Goal: Information Seeking & Learning: Learn about a topic

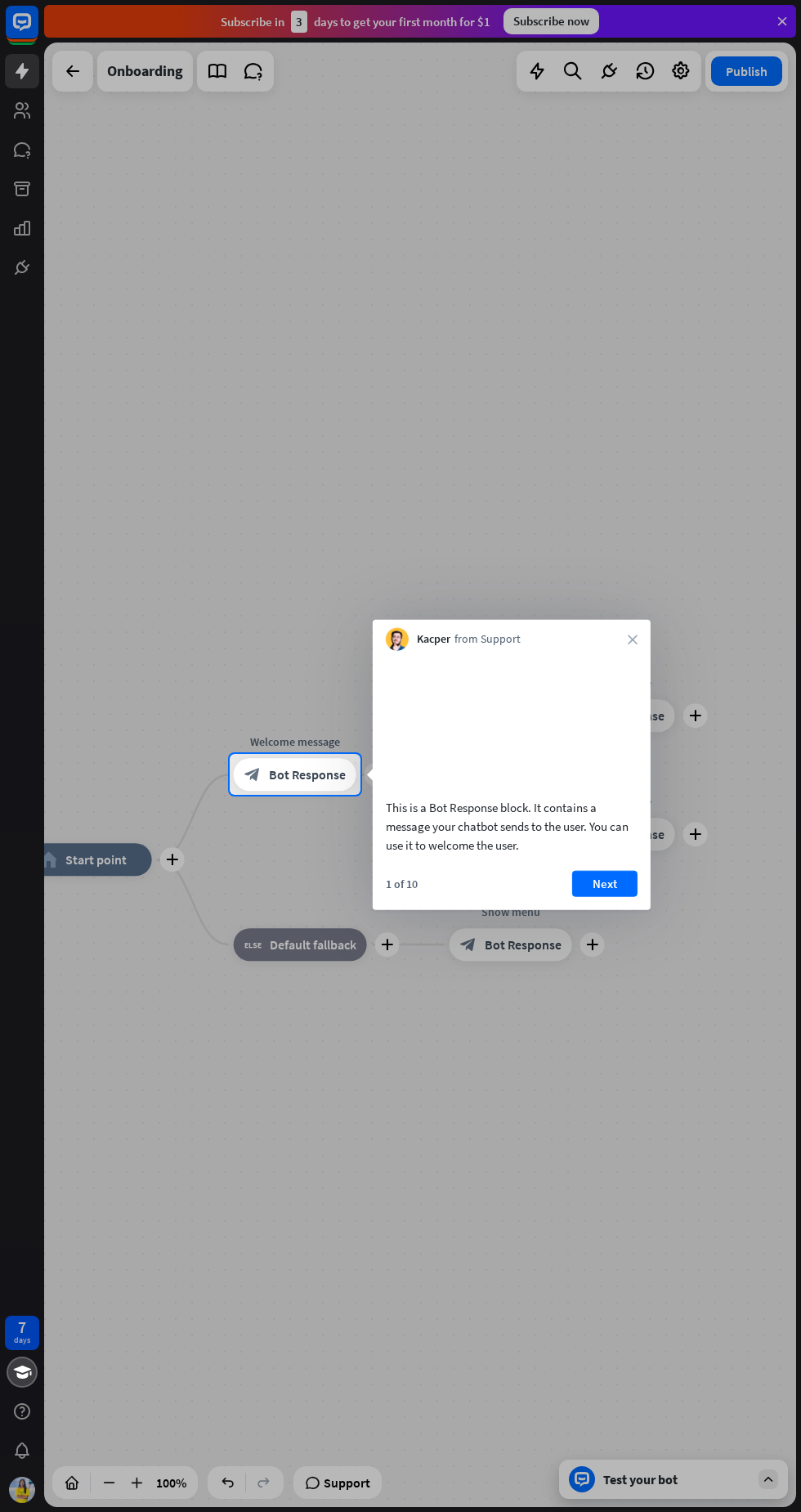
click at [604, 897] on button "Next" at bounding box center [605, 883] width 66 height 26
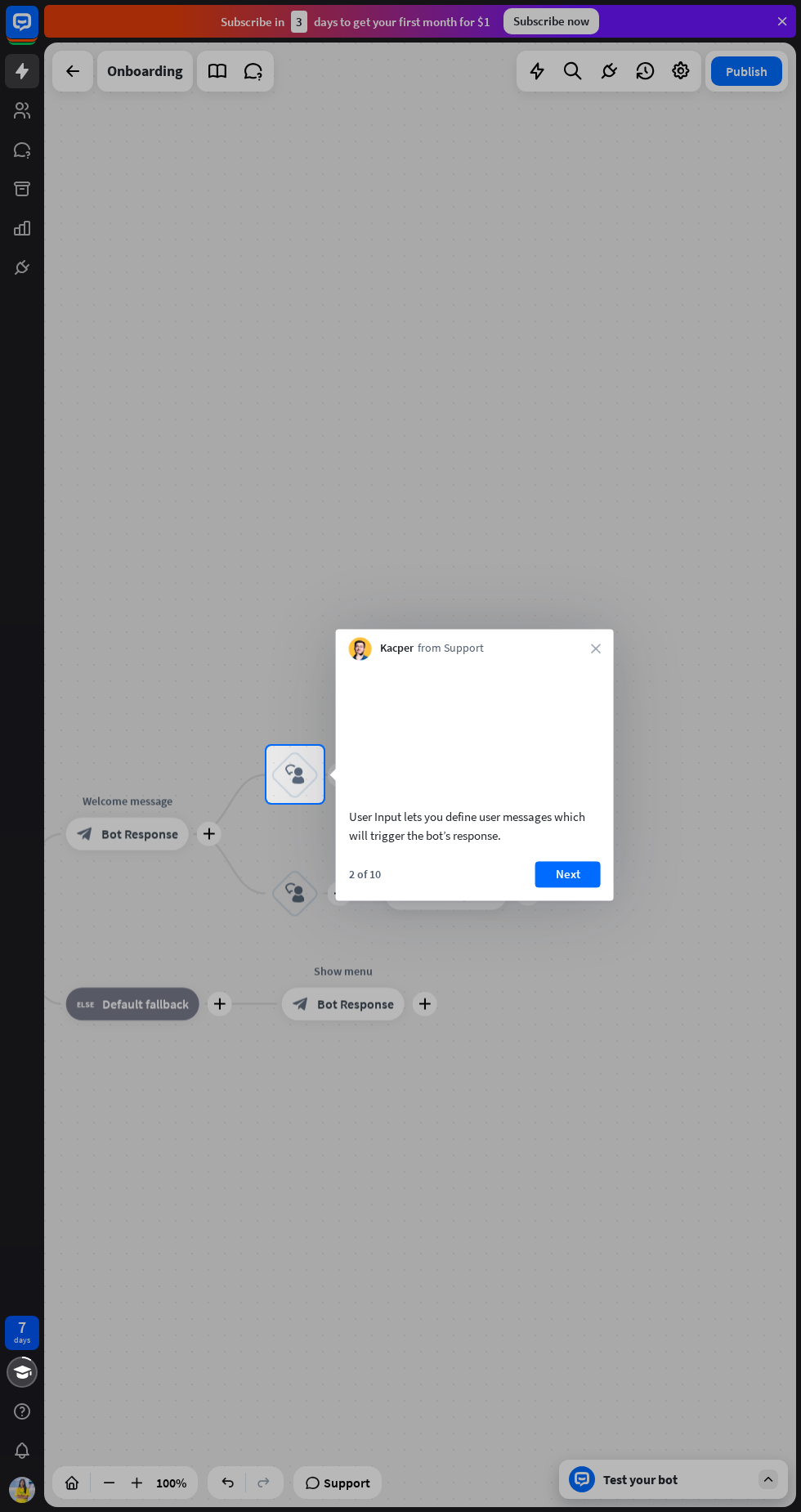
click at [575, 888] on button "Next" at bounding box center [568, 874] width 66 height 26
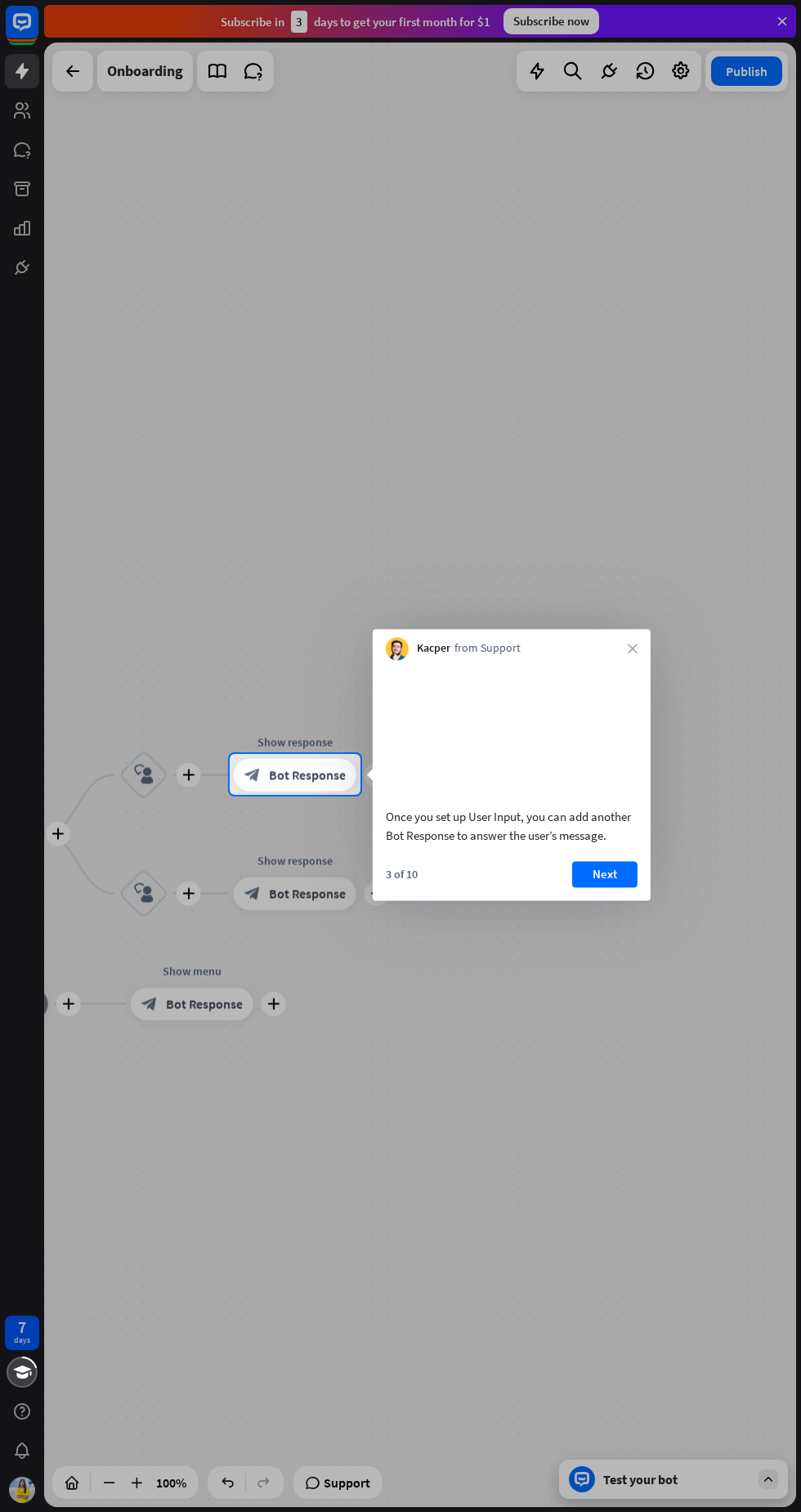
click at [612, 888] on button "Next" at bounding box center [605, 874] width 66 height 26
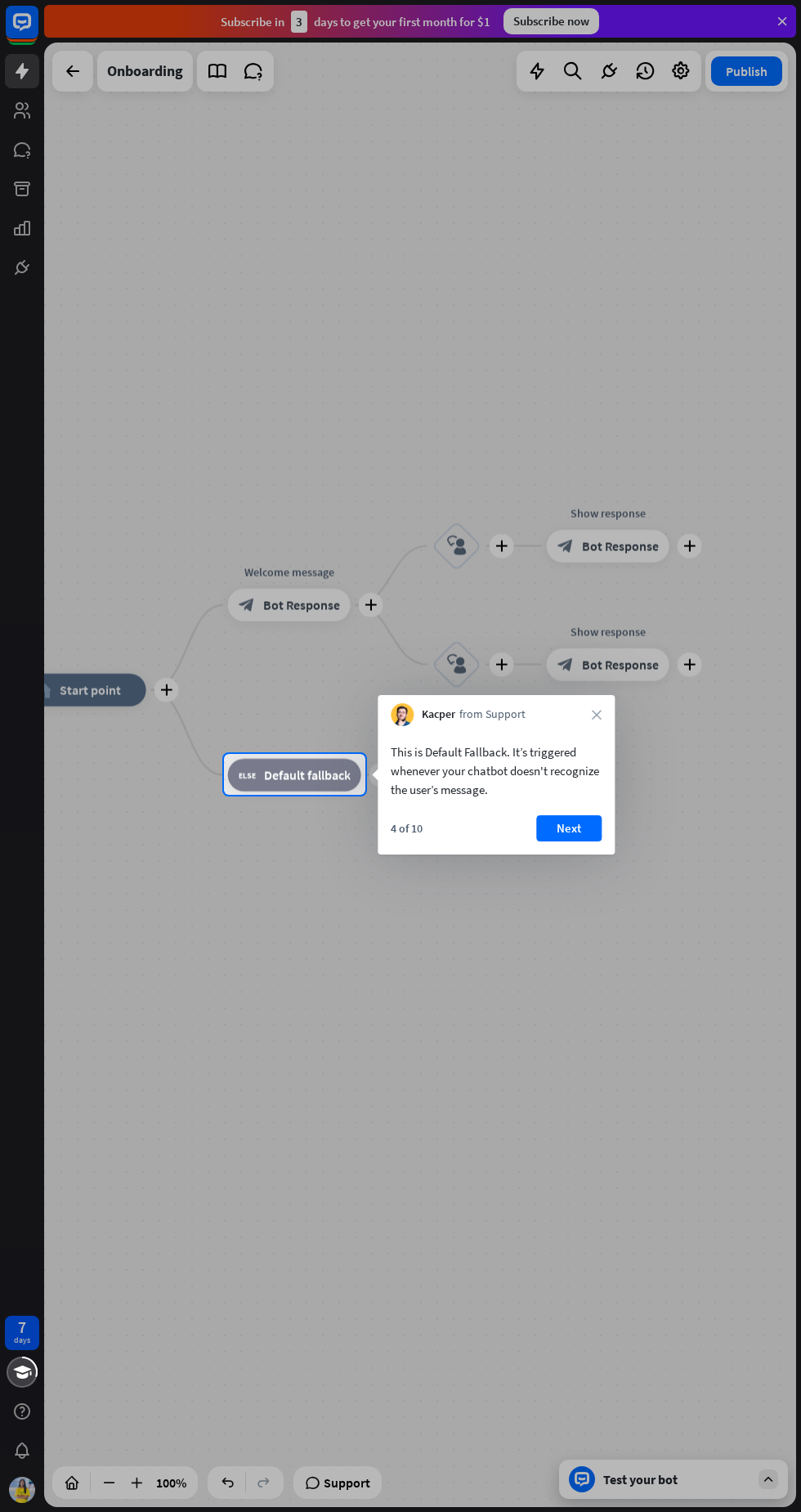
click at [567, 819] on button "Next" at bounding box center [569, 828] width 66 height 26
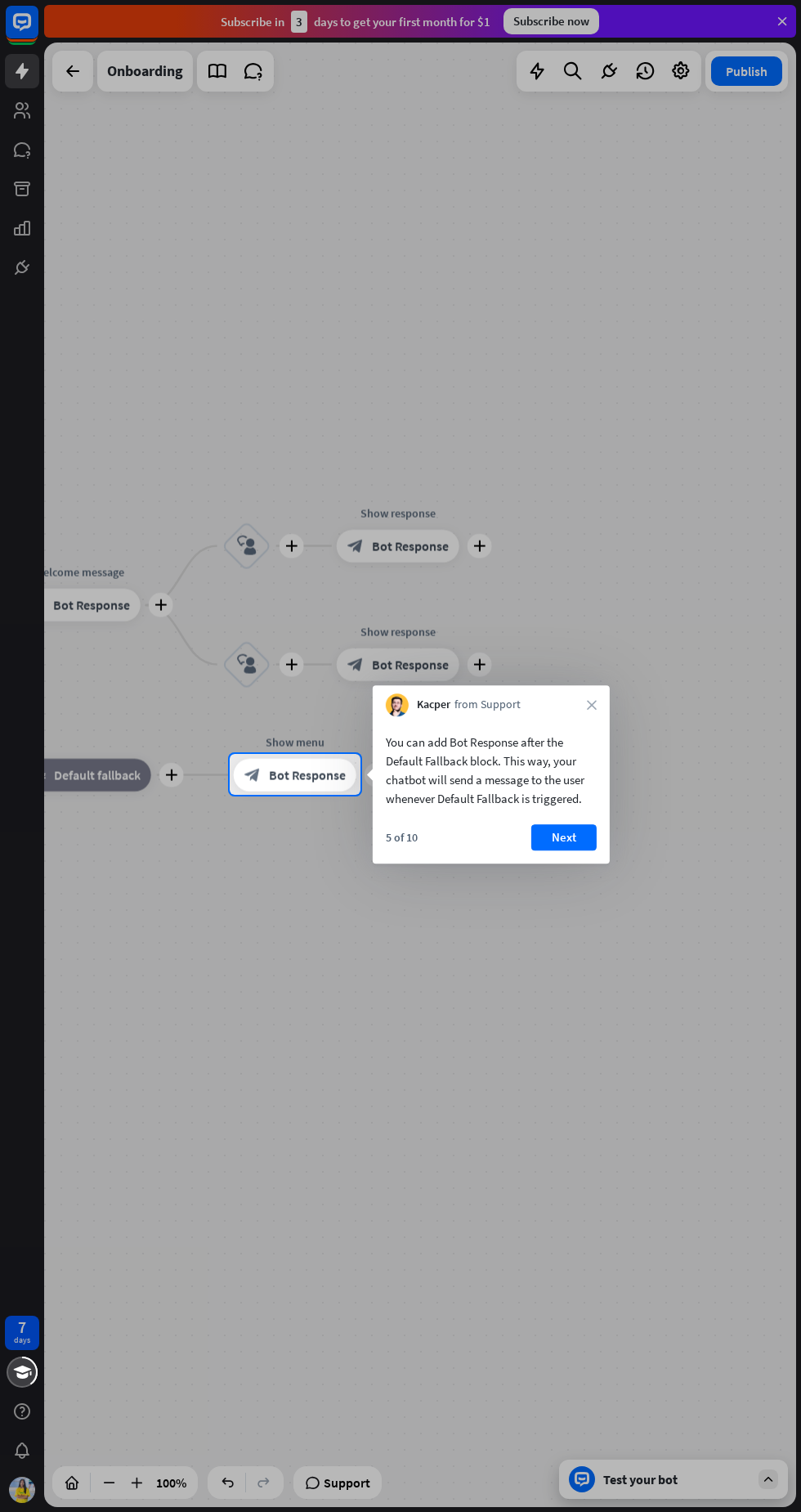
click at [566, 832] on button "Next" at bounding box center [564, 837] width 66 height 26
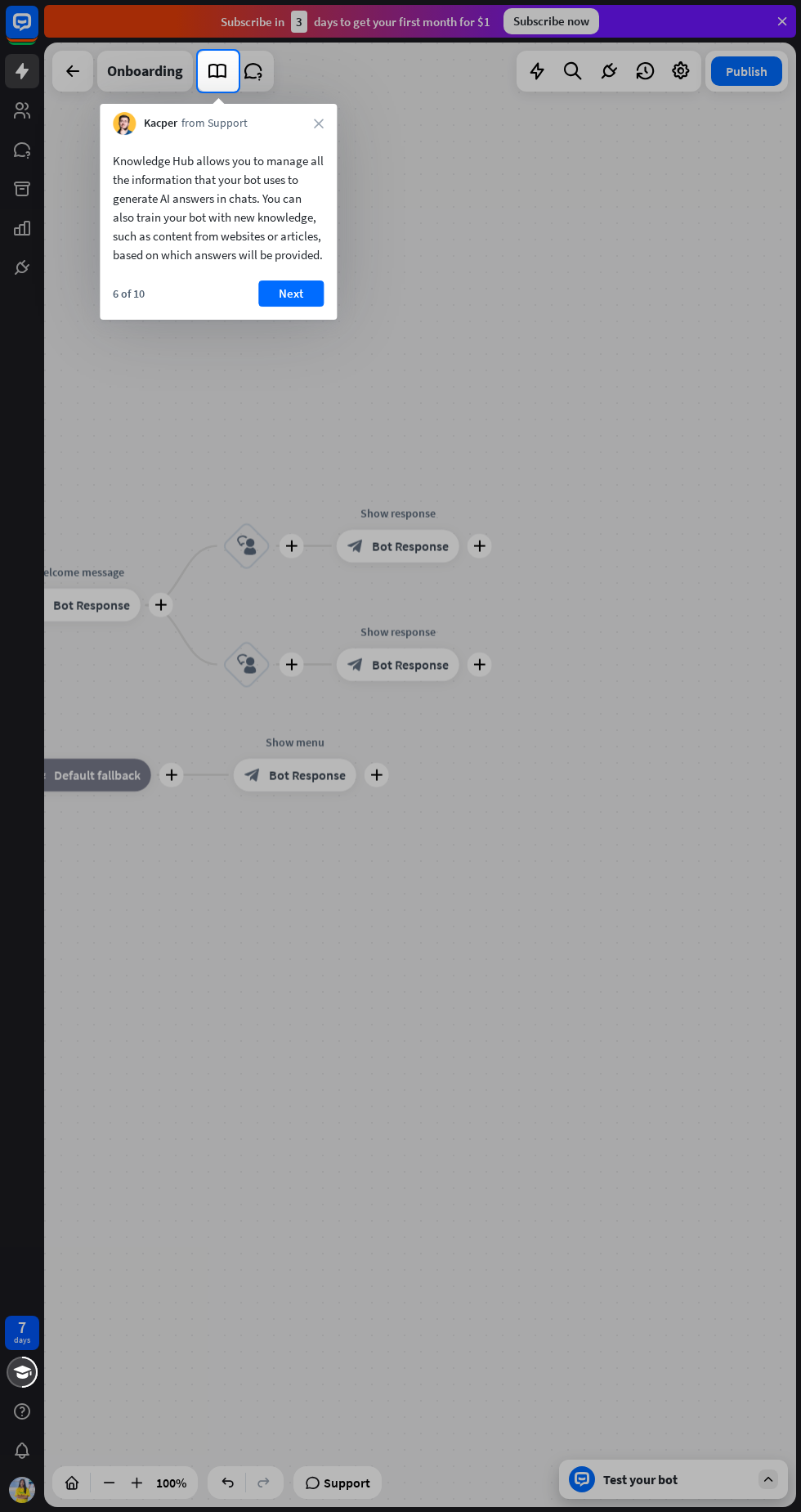
click at [290, 307] on button "Next" at bounding box center [291, 293] width 66 height 26
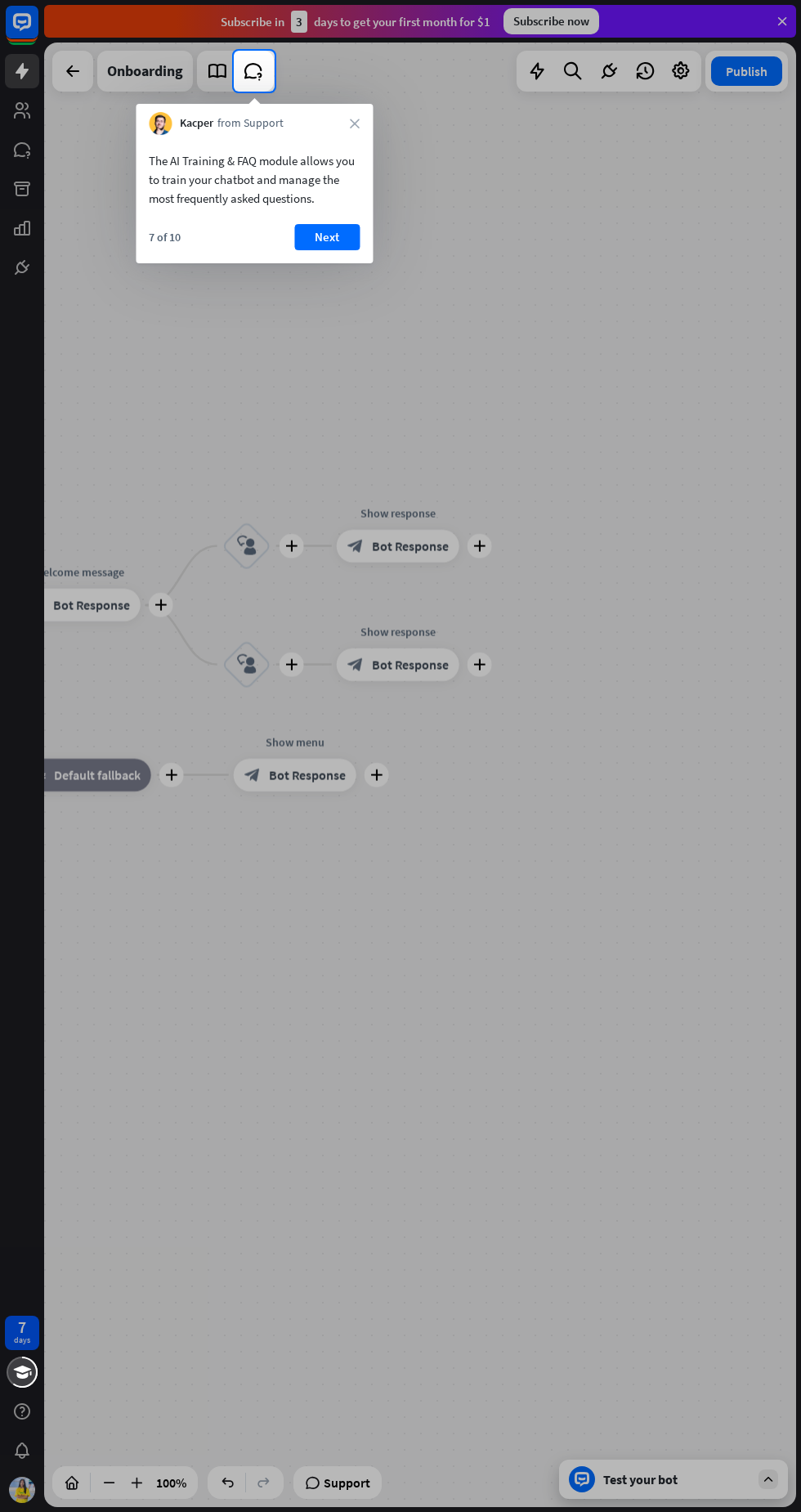
click at [336, 241] on button "Next" at bounding box center [327, 237] width 66 height 26
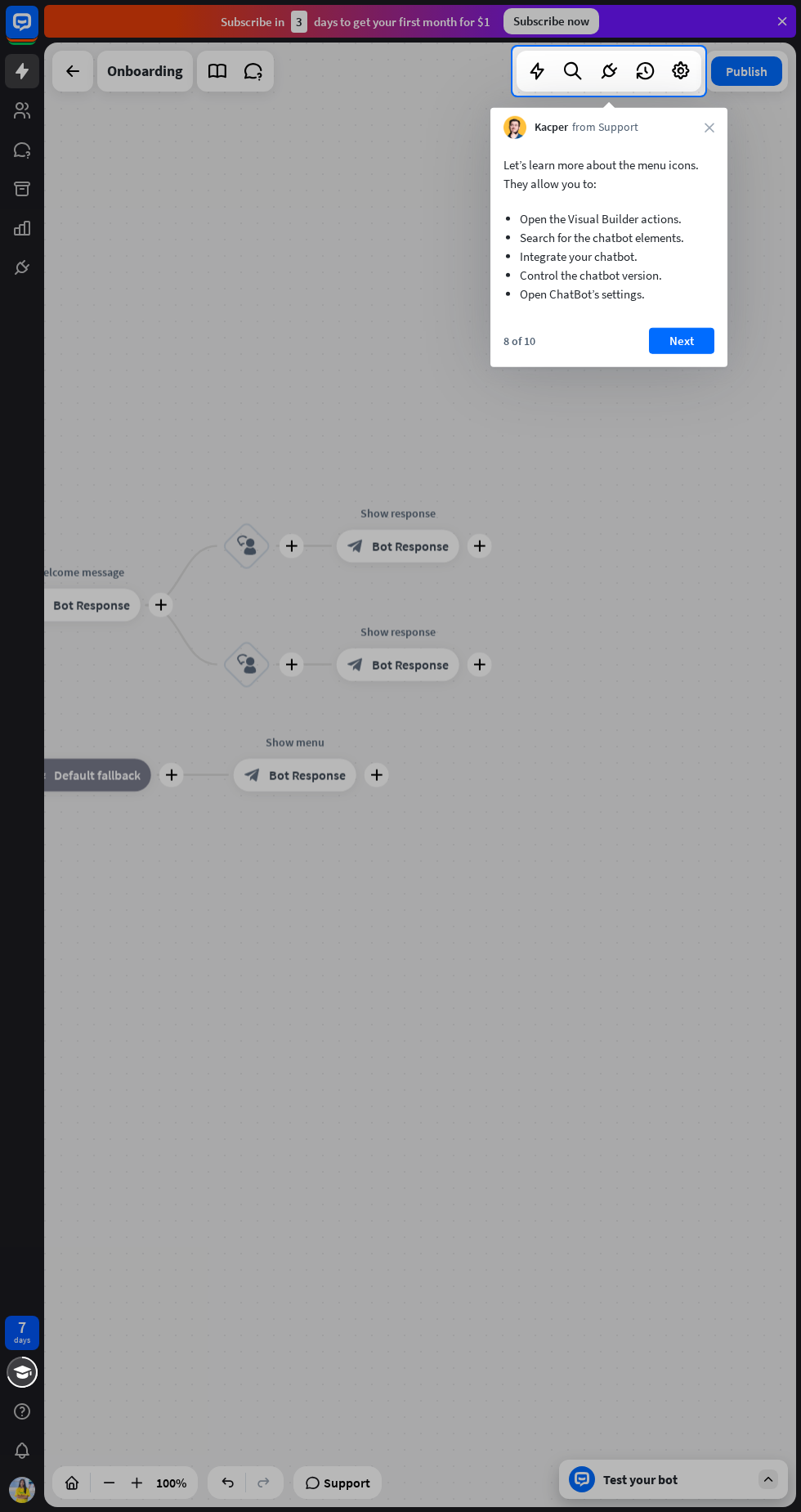
click at [692, 349] on button "Next" at bounding box center [682, 340] width 66 height 26
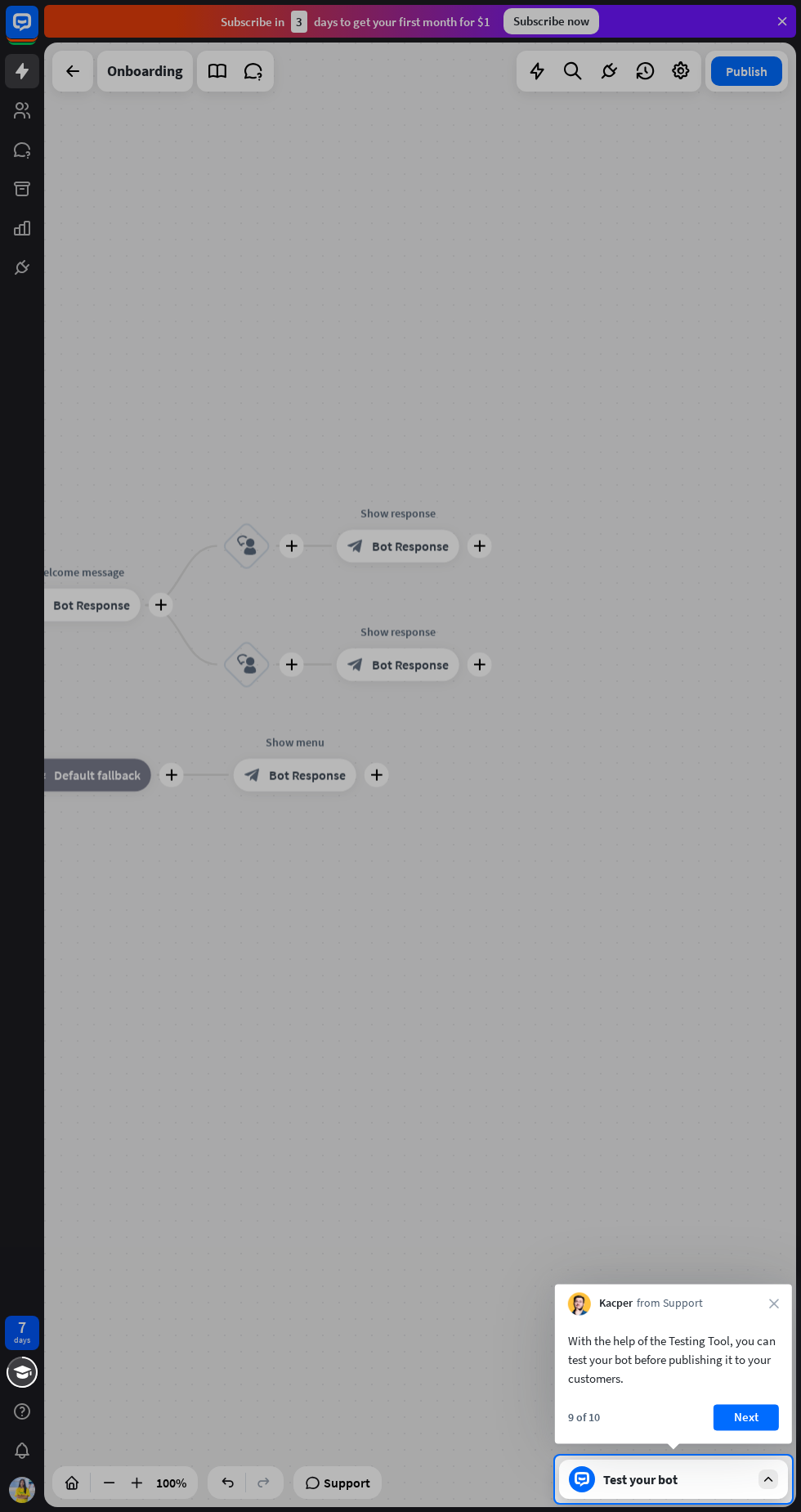
click at [745, 1416] on button "Next" at bounding box center [746, 1416] width 66 height 26
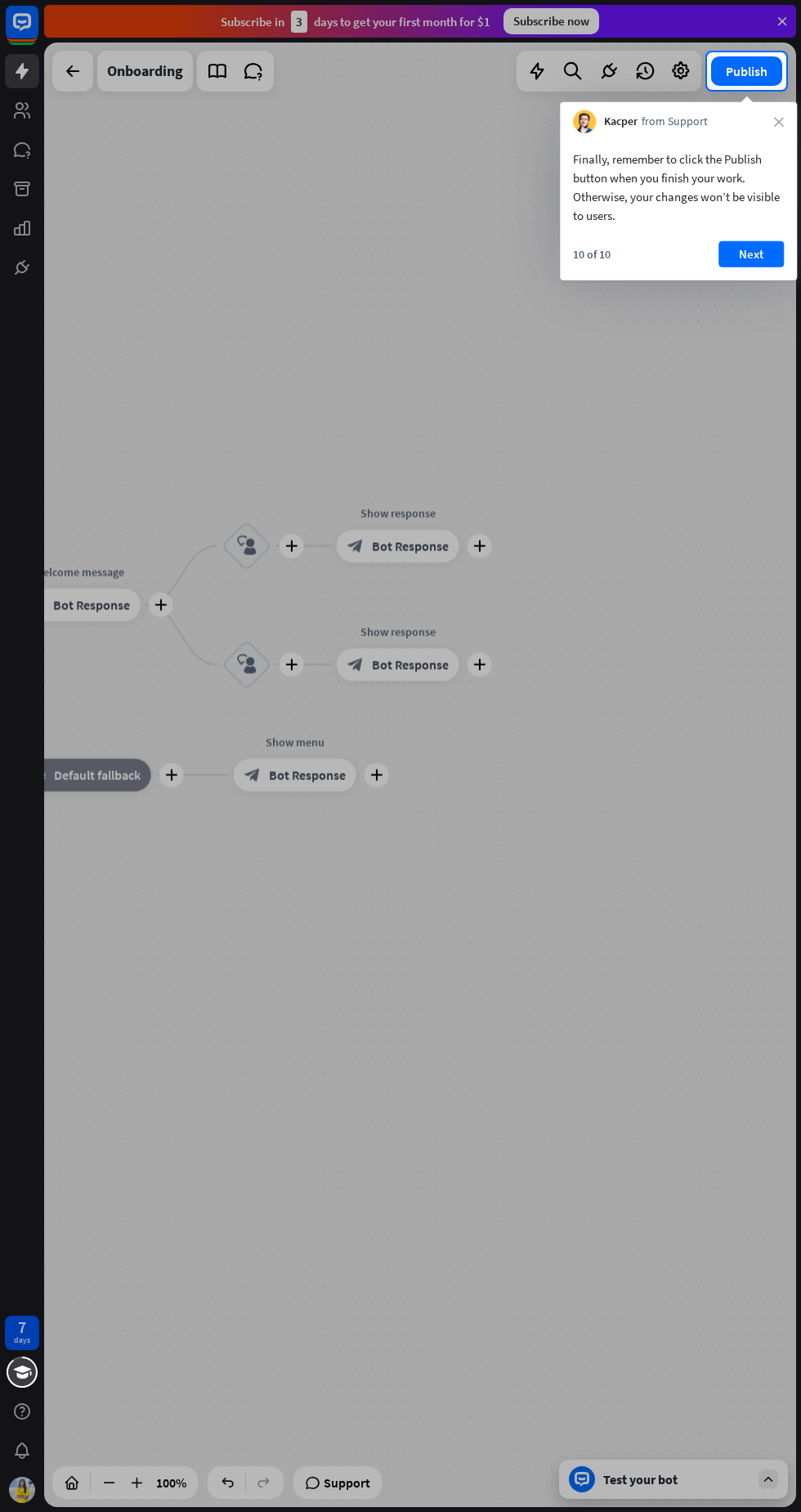
click at [769, 261] on button "Next" at bounding box center [752, 254] width 66 height 26
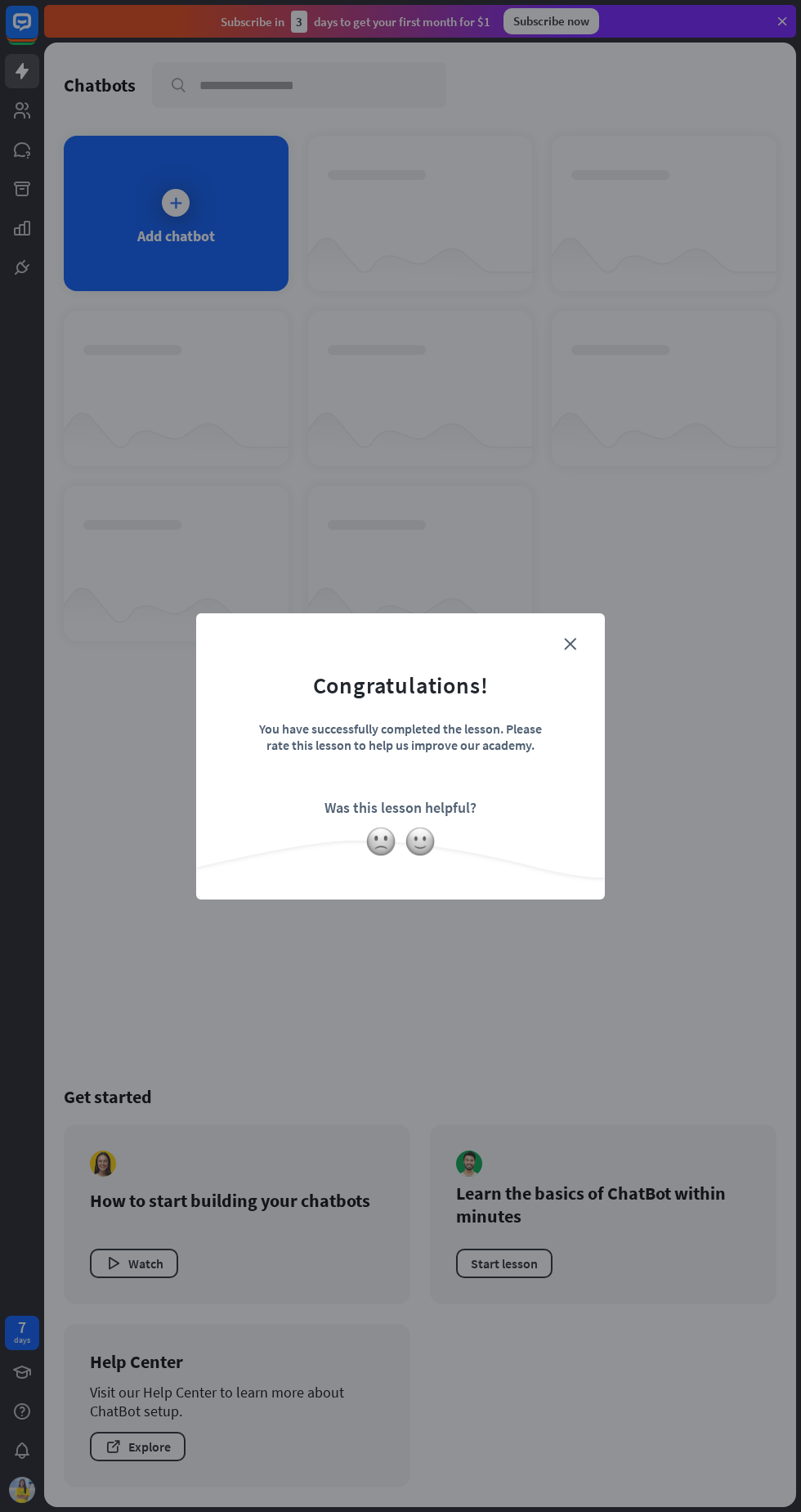
click at [570, 643] on icon "close" at bounding box center [570, 644] width 12 height 12
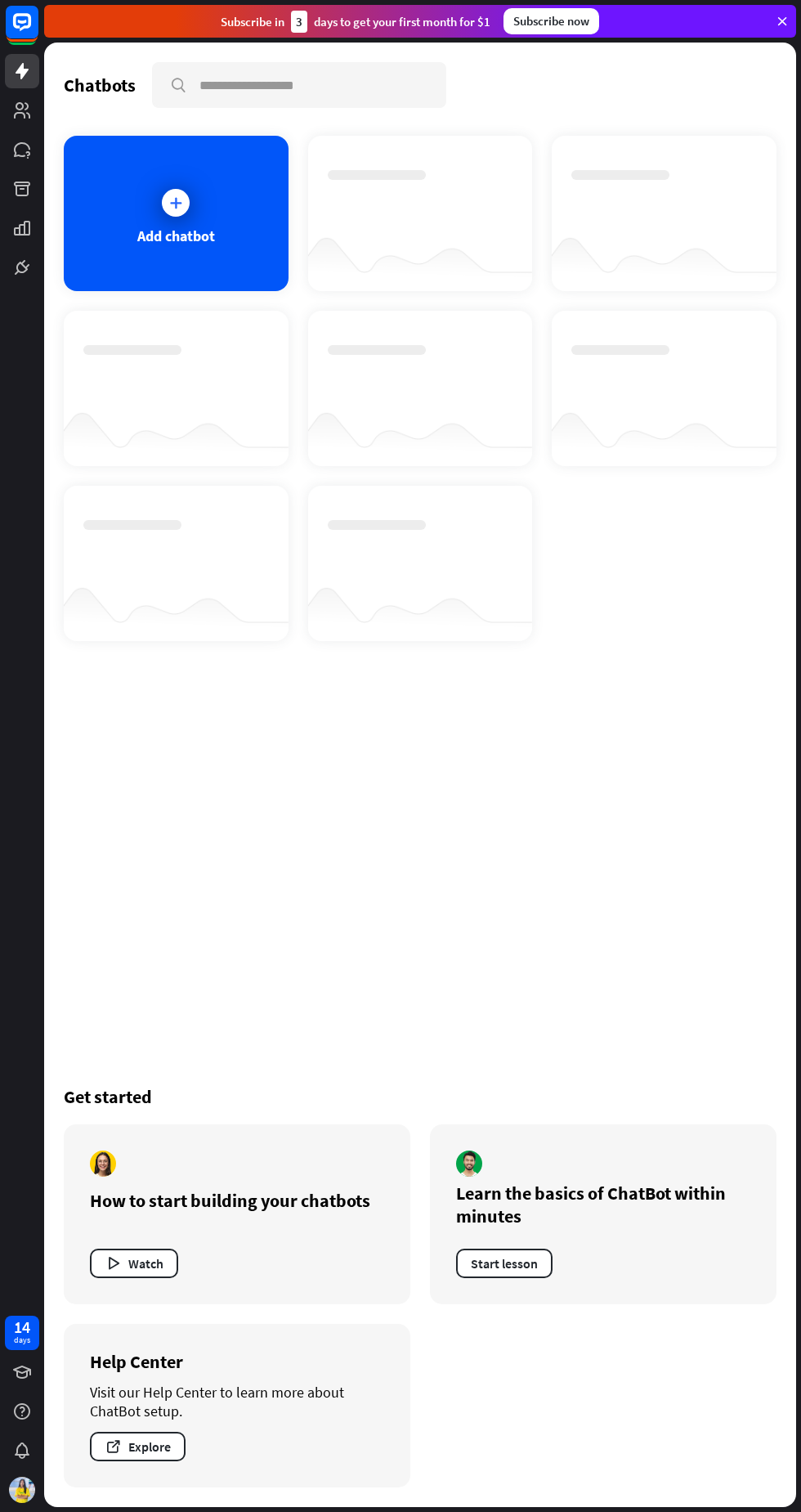
click at [0, 0] on icon at bounding box center [0, 0] width 0 height 0
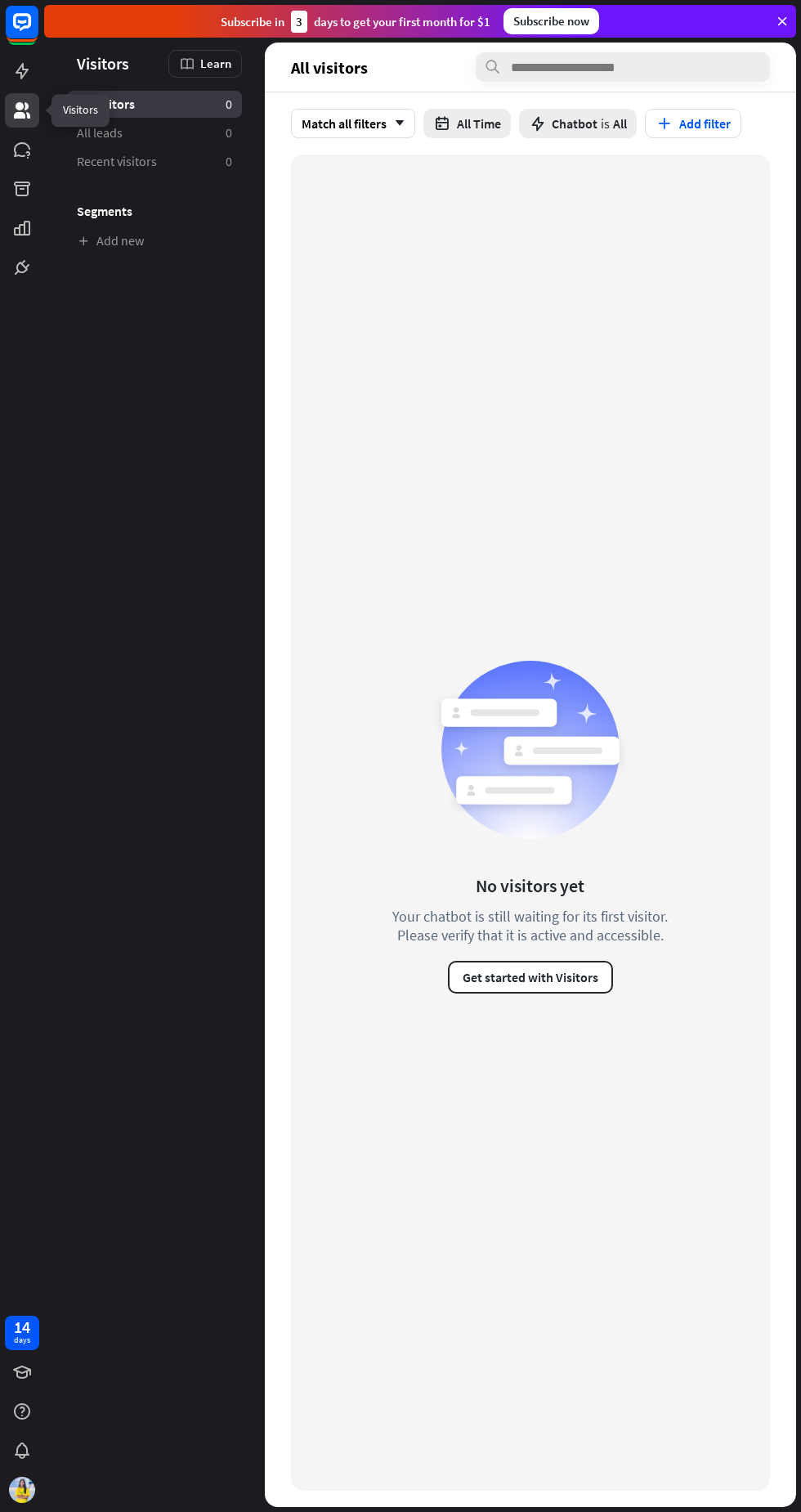
click at [0, 0] on icon at bounding box center [0, 0] width 0 height 0
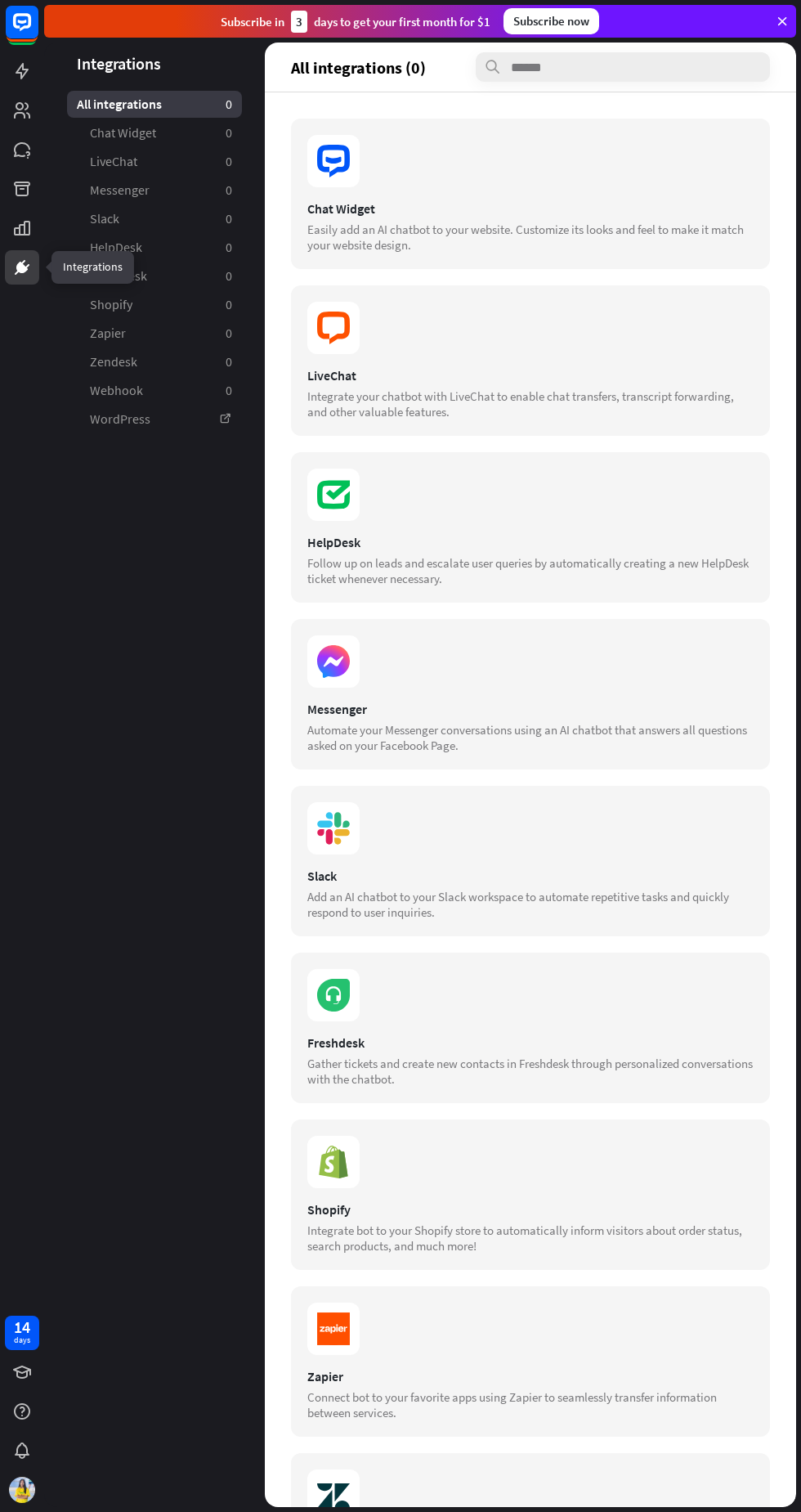
click at [137, 184] on span "Messenger" at bounding box center [120, 189] width 60 height 17
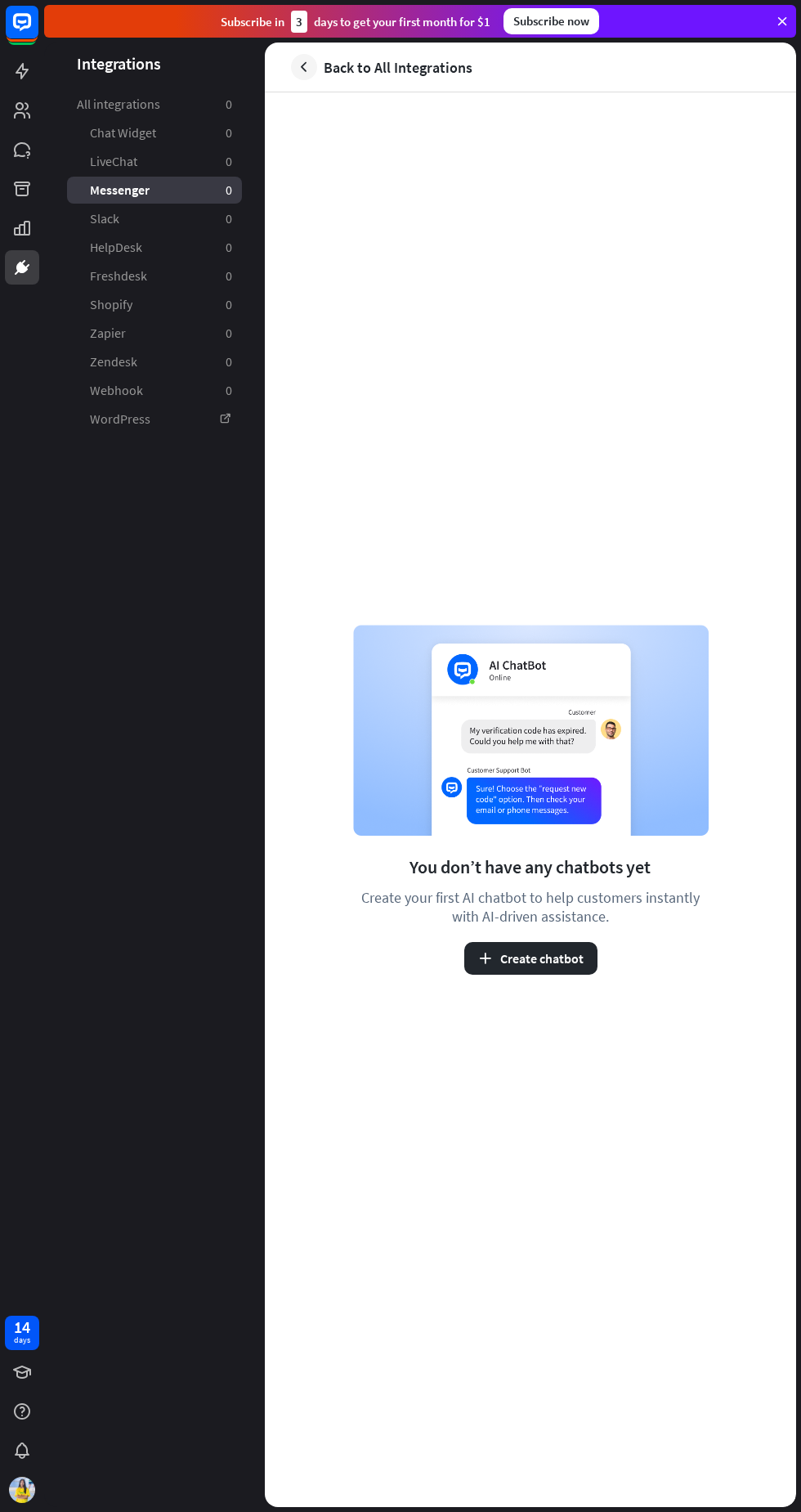
click at [479, 758] on img at bounding box center [531, 730] width 356 height 211
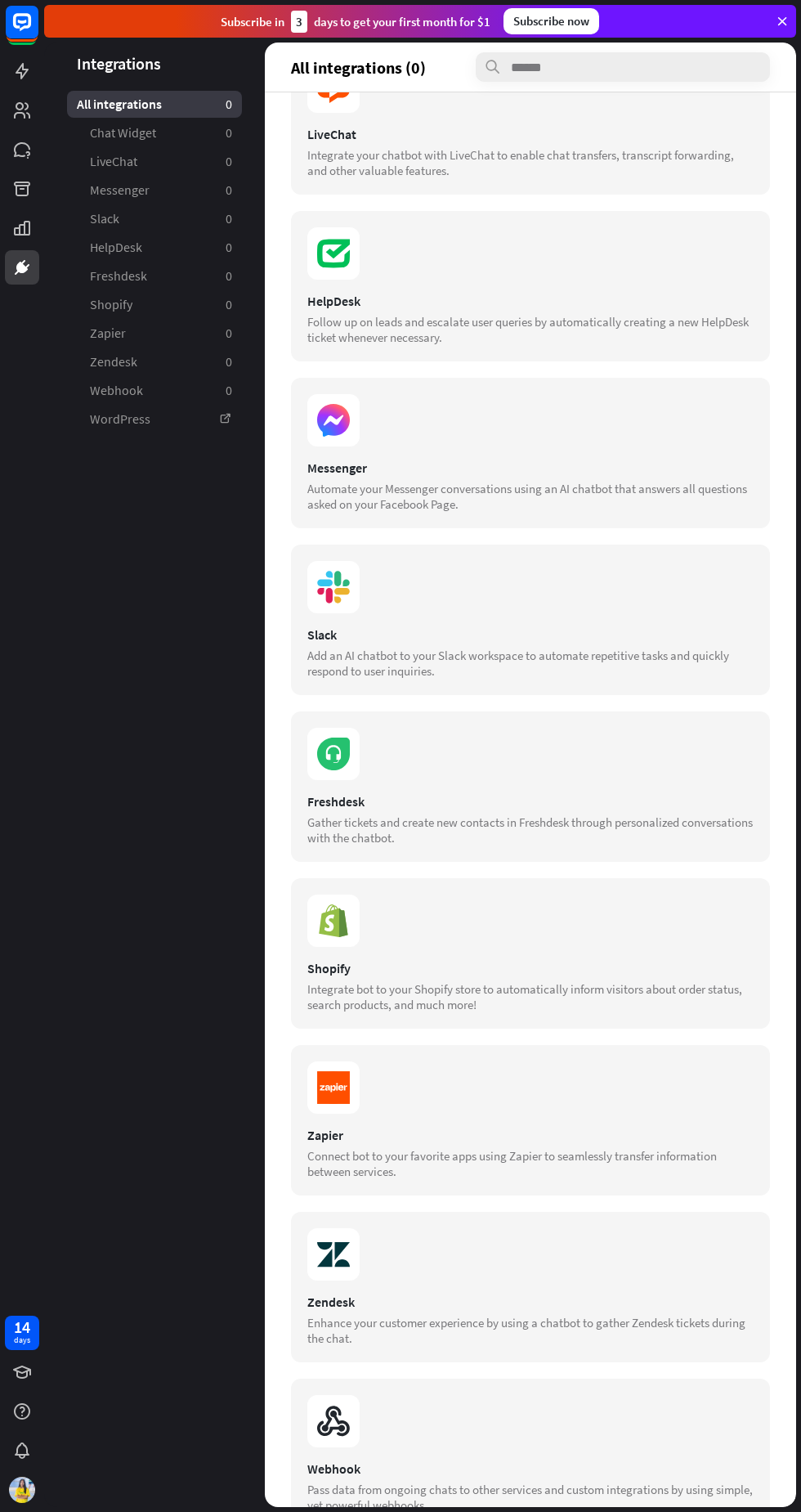
scroll to position [225, 0]
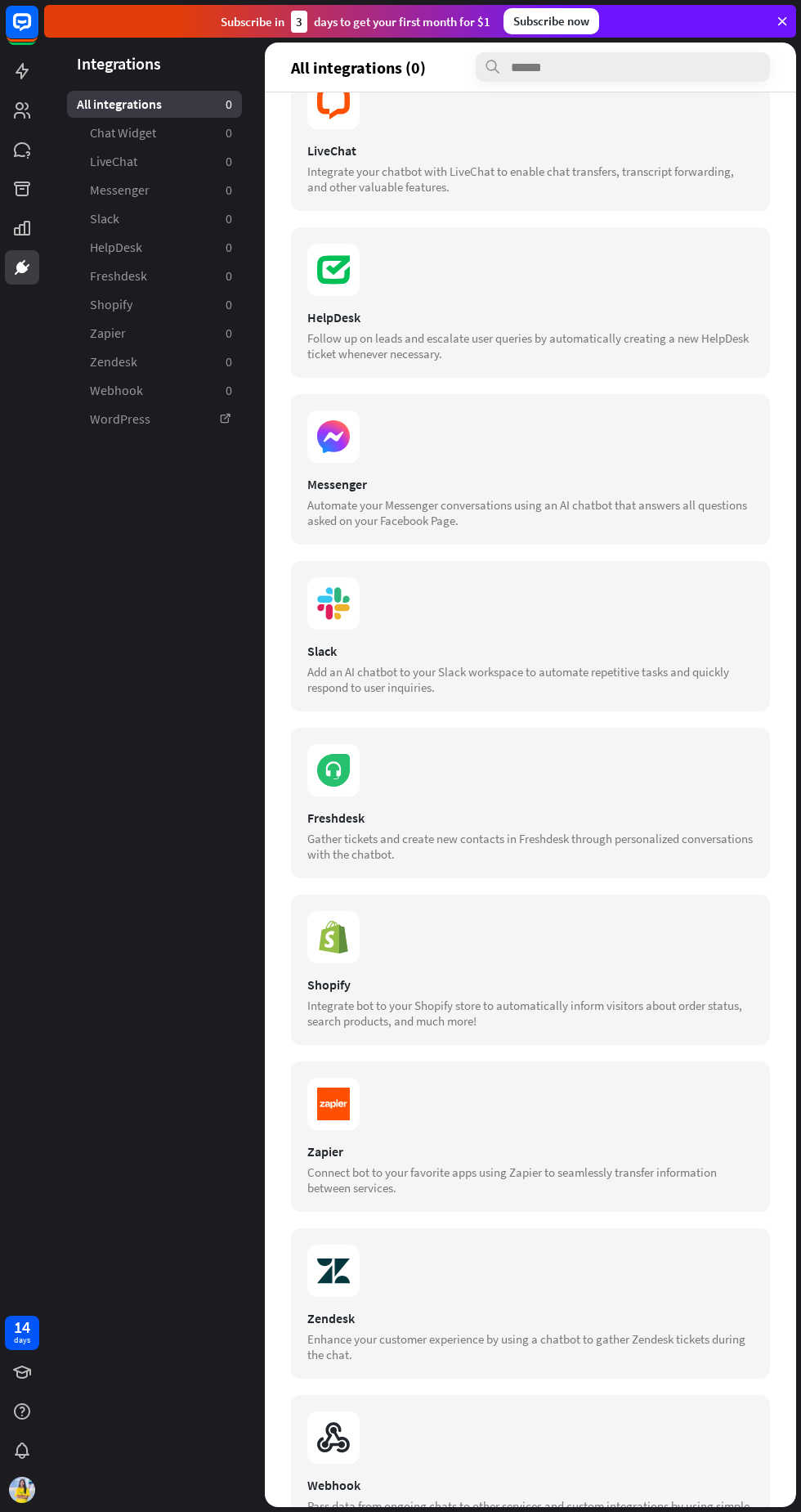
click at [657, 451] on section at bounding box center [531, 436] width 446 height 52
